Goal: Task Accomplishment & Management: Manage account settings

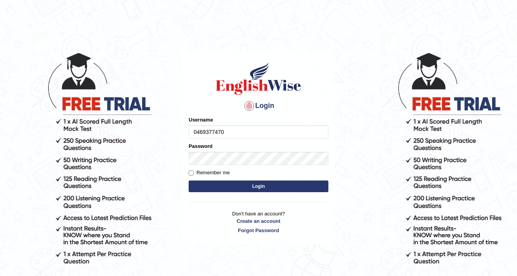
drag, startPoint x: 192, startPoint y: 134, endPoint x: 232, endPoint y: 133, distance: 40.0
click at [232, 133] on input "0469377470" at bounding box center [259, 131] width 140 height 13
type input "0469377470"
click at [244, 182] on button "Login" at bounding box center [259, 186] width 140 height 12
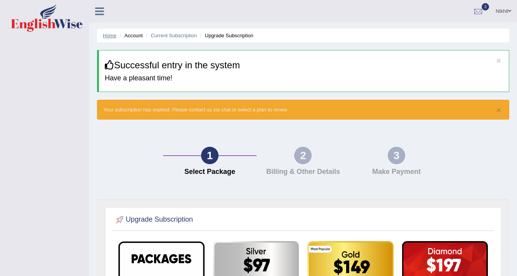
click at [107, 37] on link "Home" at bounding box center [110, 36] width 14 height 6
click at [503, 10] on link "Nikhil" at bounding box center [503, 10] width 27 height 20
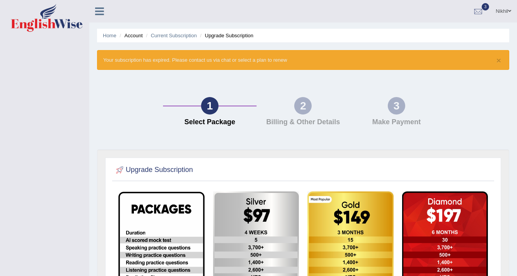
click at [502, 8] on link "Nikhil" at bounding box center [503, 10] width 27 height 20
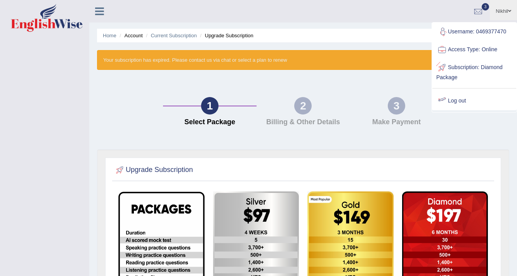
click at [453, 100] on link "Log out" at bounding box center [474, 101] width 84 height 18
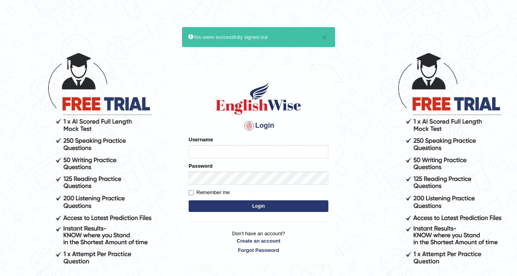
click at [253, 155] on input "Username" at bounding box center [259, 151] width 140 height 13
drag, startPoint x: 190, startPoint y: 152, endPoint x: 234, endPoint y: 157, distance: 43.7
click at [234, 157] on input "0449939045" at bounding box center [259, 151] width 140 height 13
type input "0449939045"
click at [238, 205] on button "Login" at bounding box center [259, 206] width 140 height 12
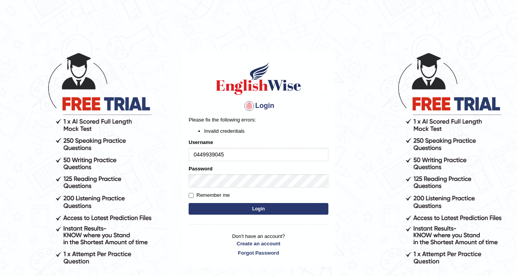
click at [196, 155] on input "0449939045" at bounding box center [259, 154] width 140 height 13
type input "449939045"
click at [202, 206] on button "Login" at bounding box center [259, 209] width 140 height 12
